Goal: Understand process/instructions: Learn how to perform a task or action

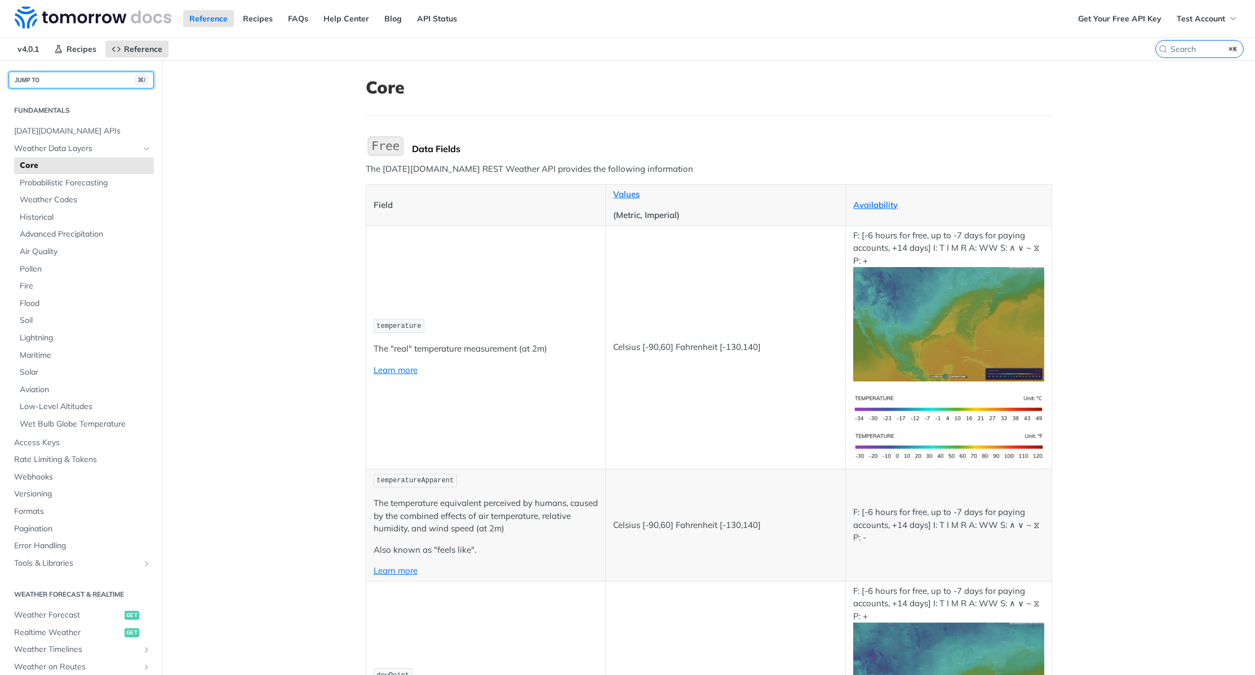
click at [43, 74] on button "JUMP TO ⌘/" at bounding box center [80, 80] width 145 height 17
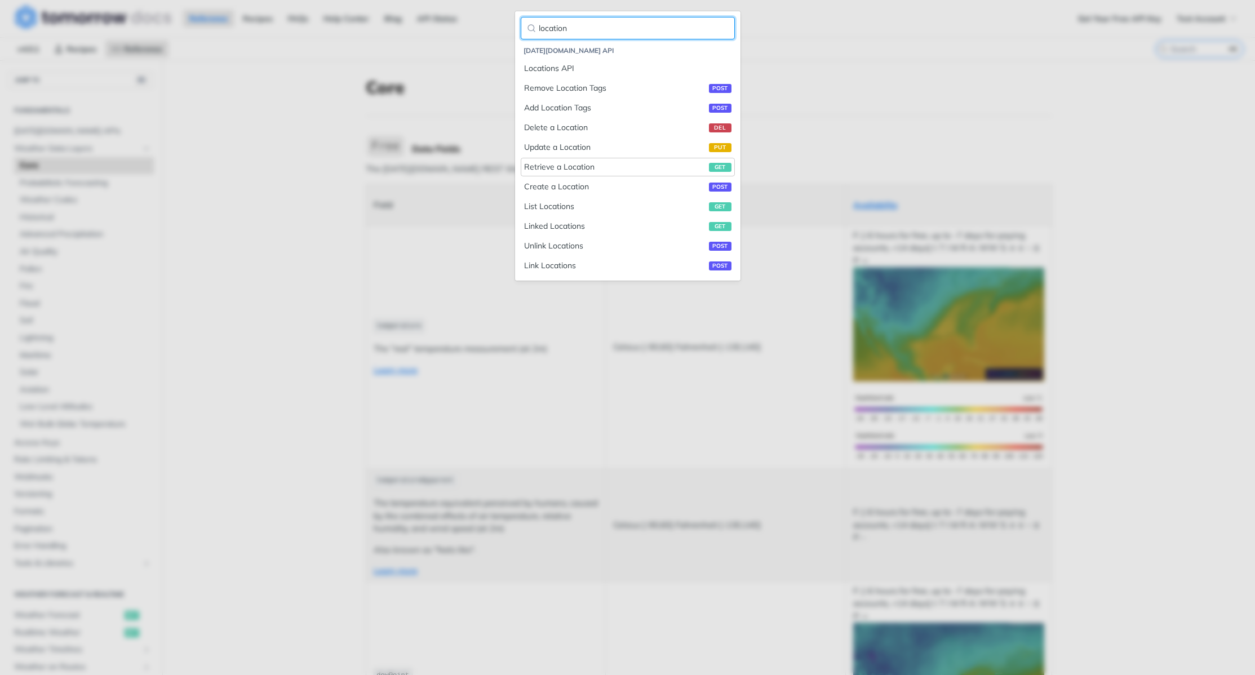
type input "location"
click at [579, 167] on div "Retrieve a Location get" at bounding box center [627, 167] width 207 height 12
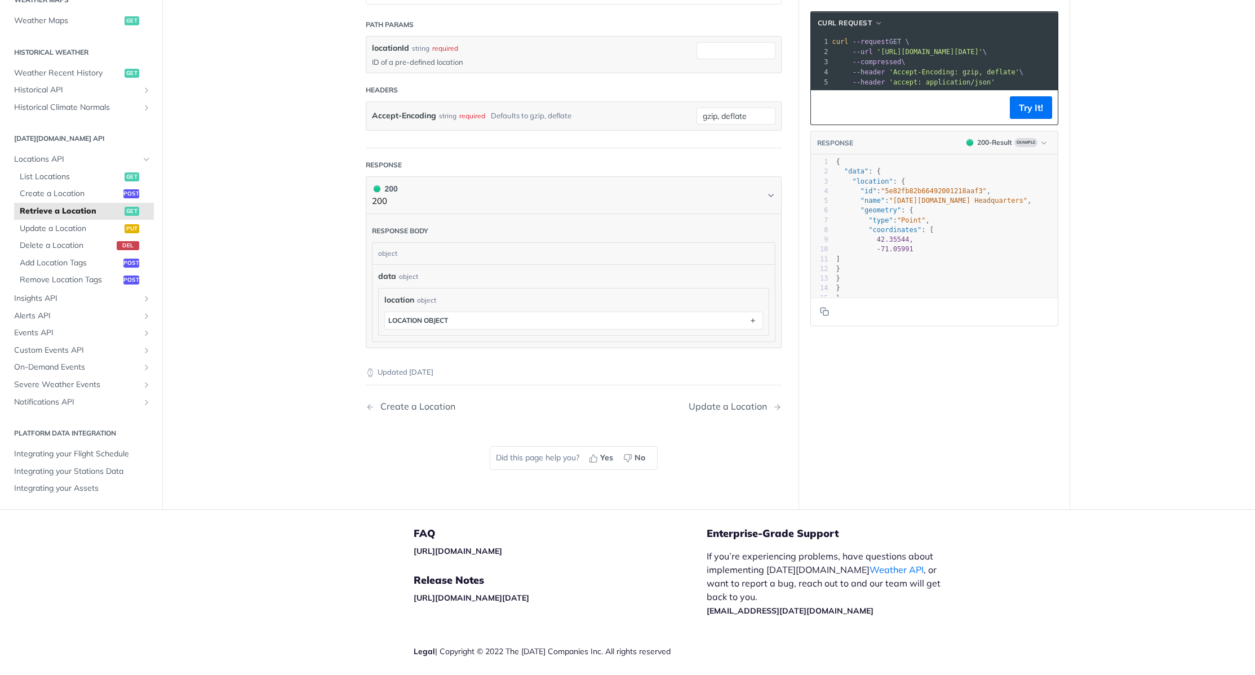
scroll to position [121, 0]
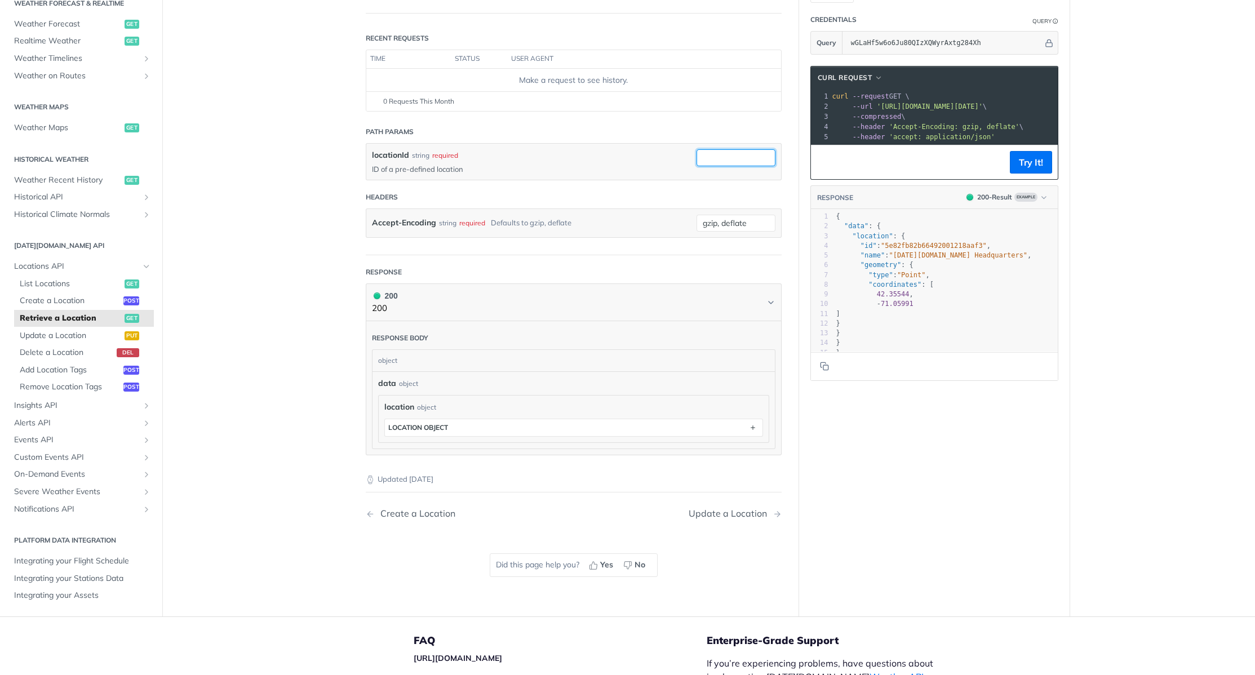
click at [716, 160] on input "locationId" at bounding box center [735, 157] width 79 height 17
drag, startPoint x: 227, startPoint y: 193, endPoint x: 234, endPoint y: 188, distance: 8.1
click at [228, 193] on main "JUMP TO ⌘/ Fundamentals [DATE][DOMAIN_NAME] APIs Weather Data Layers Core Proba…" at bounding box center [627, 278] width 1255 height 677
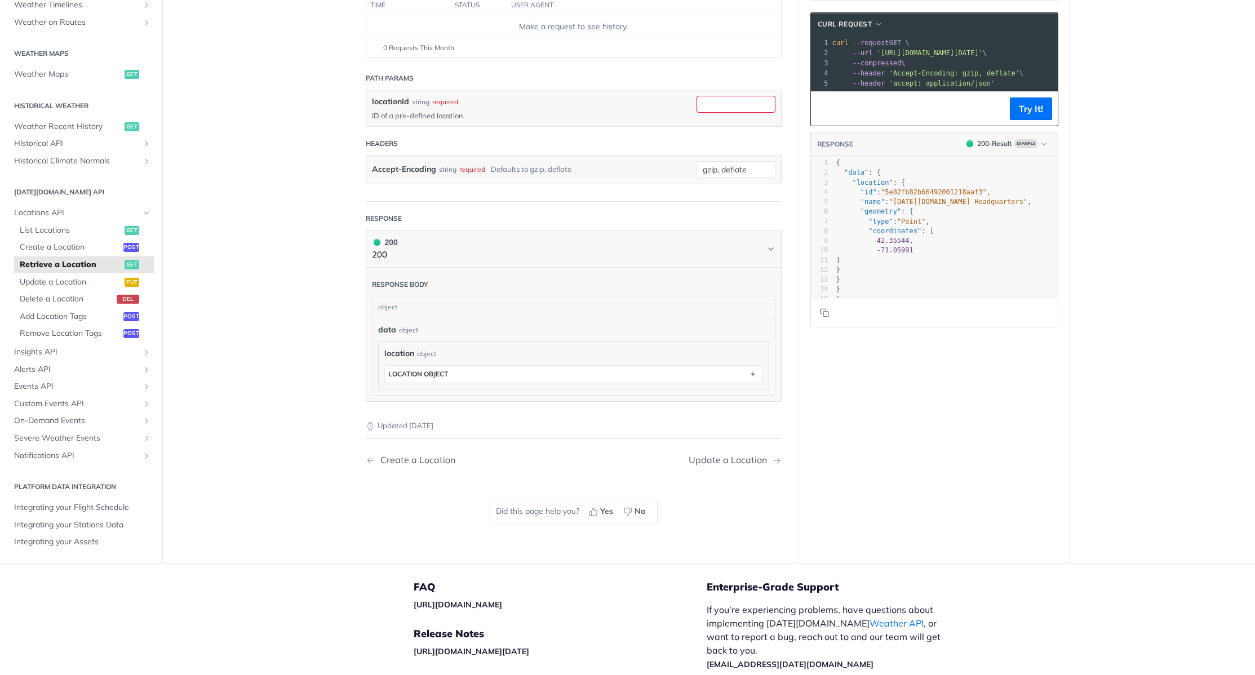
scroll to position [265, 0]
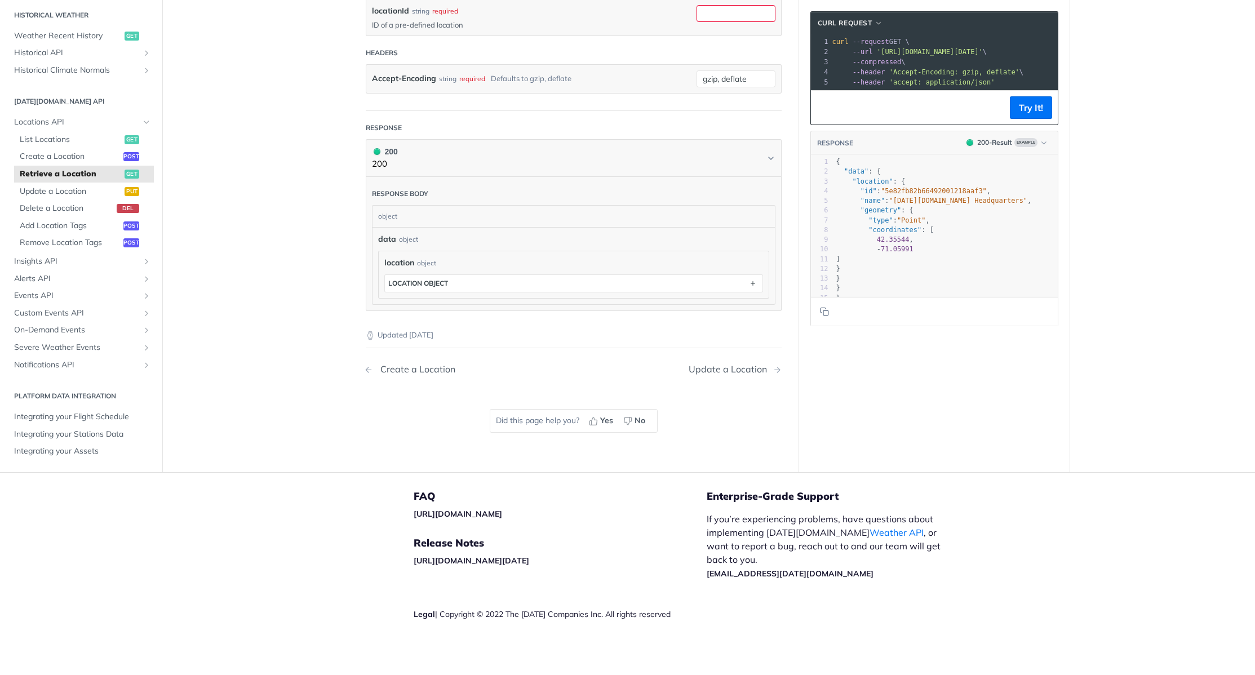
click at [402, 371] on div "Create a Location" at bounding box center [415, 369] width 81 height 11
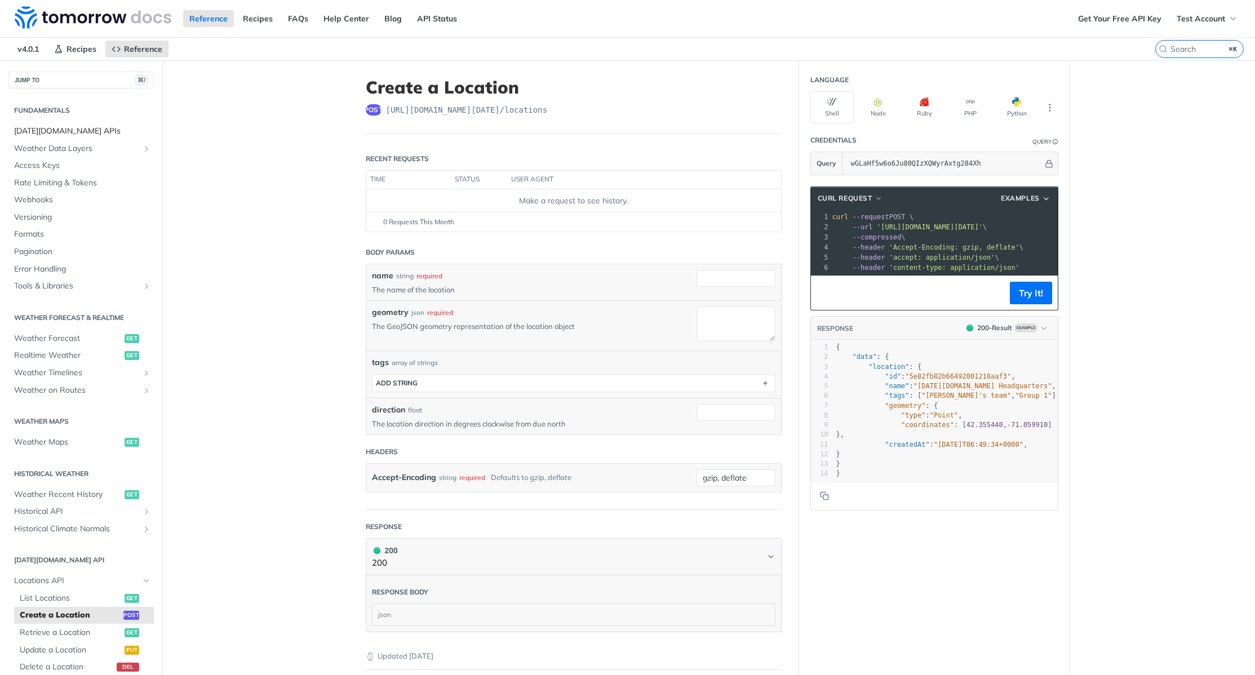
click at [59, 126] on span "[DATE][DOMAIN_NAME] APIs" at bounding box center [82, 131] width 137 height 11
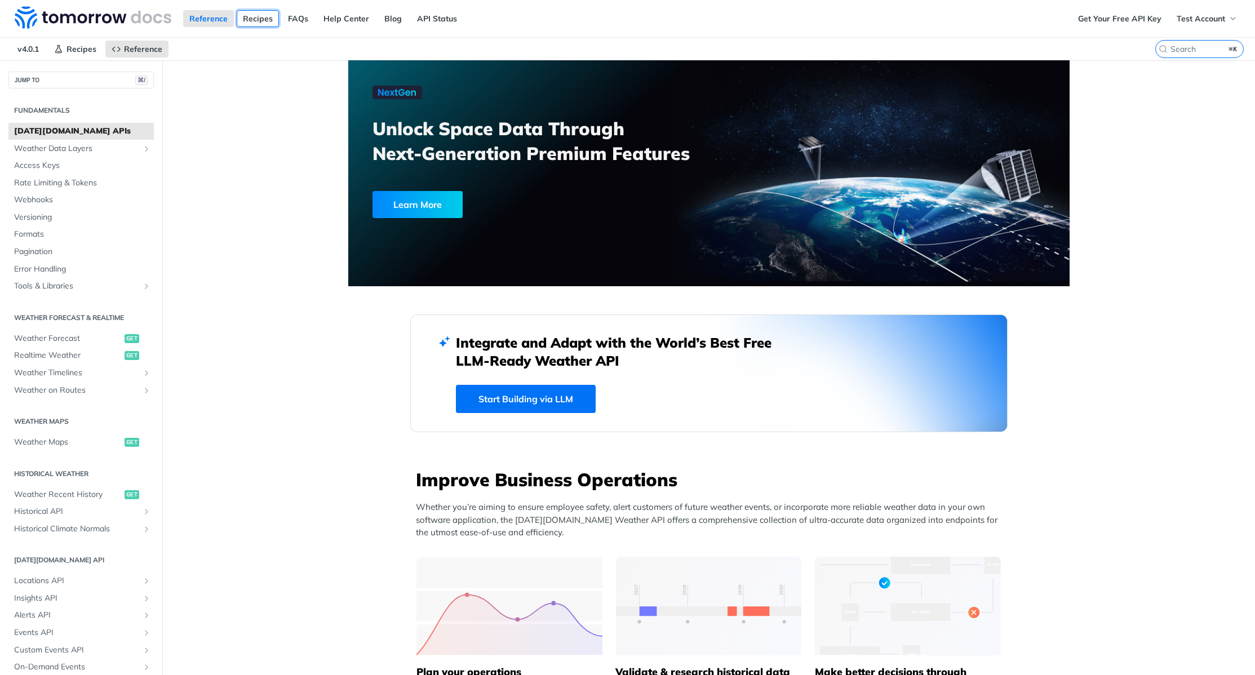
click at [258, 18] on link "Recipes" at bounding box center [258, 18] width 42 height 17
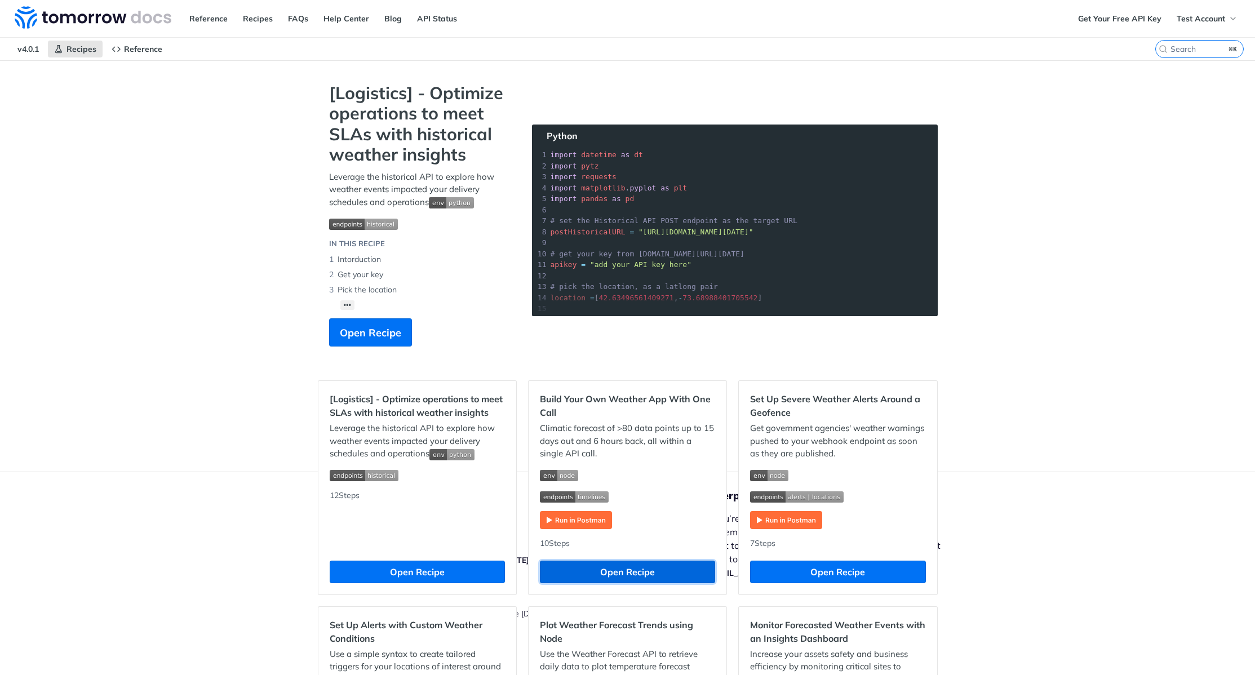
click at [649, 574] on button "Open Recipe" at bounding box center [627, 572] width 175 height 23
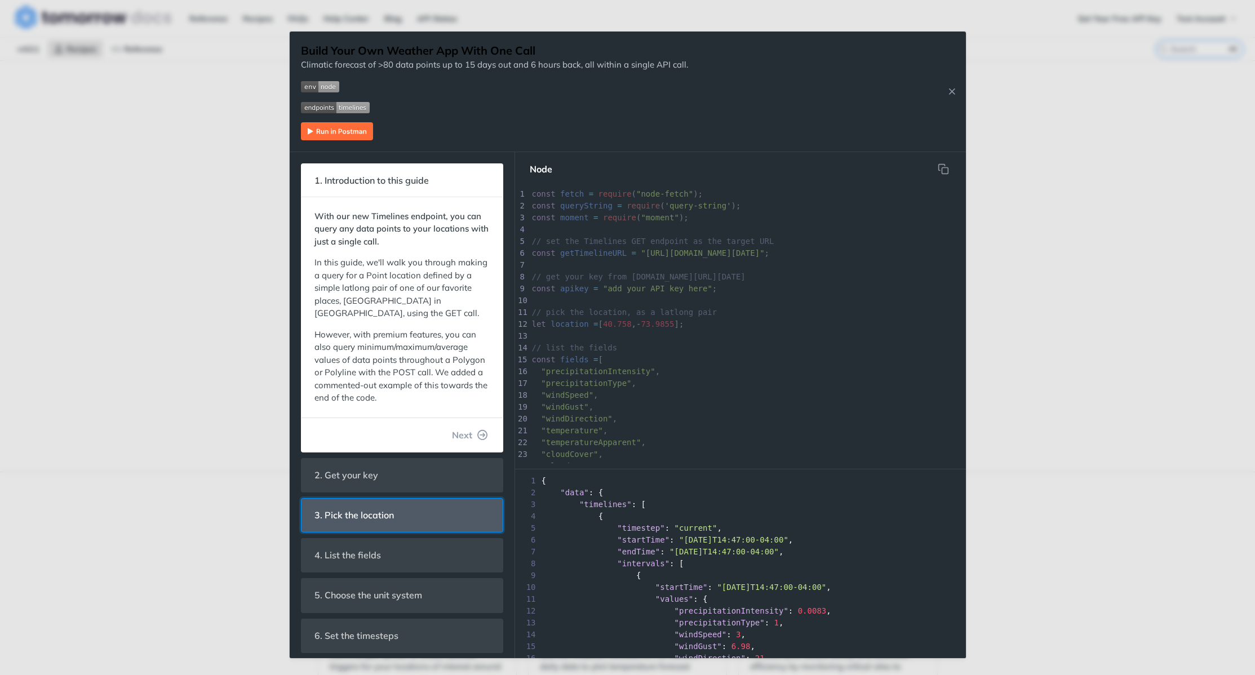
click at [388, 512] on span "3. Pick the location" at bounding box center [354, 515] width 95 height 22
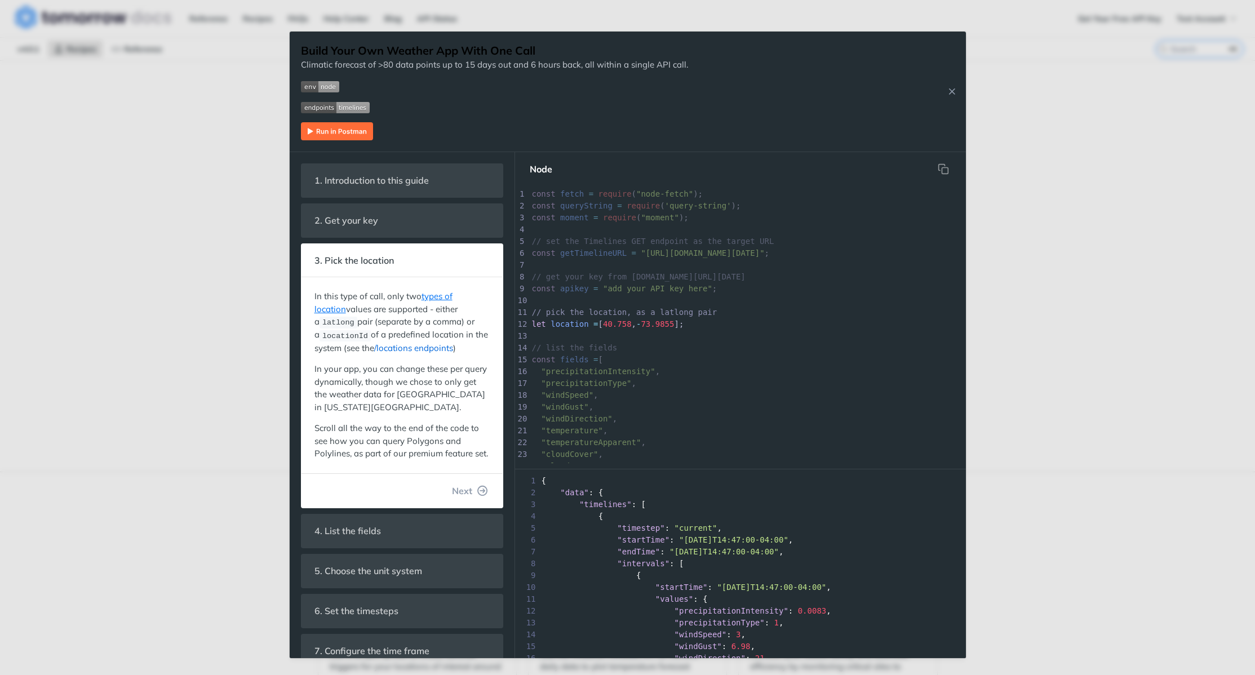
click at [422, 348] on link "/locations endpoints" at bounding box center [413, 348] width 79 height 11
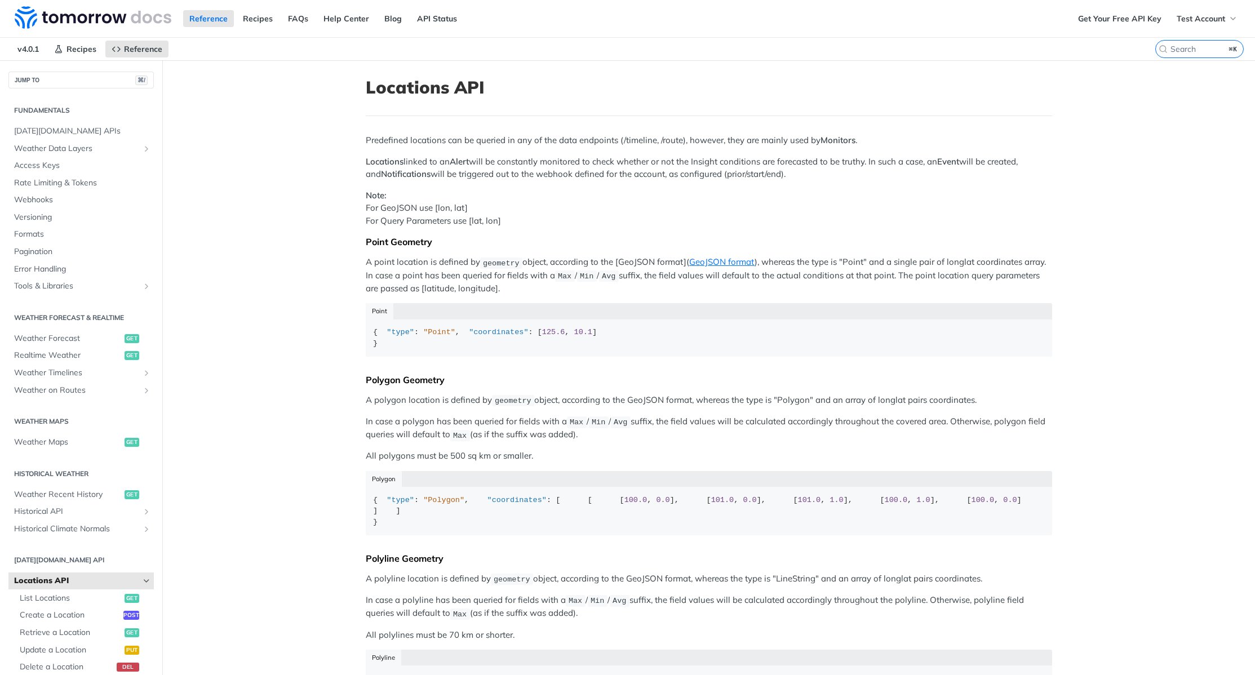
click at [237, 385] on main "JUMP TO ⌘/ Fundamentals [DATE][DOMAIN_NAME] APIs Weather Data Layers Core Proba…" at bounding box center [627, 466] width 1255 height 812
